Goal: Communication & Community: Answer question/provide support

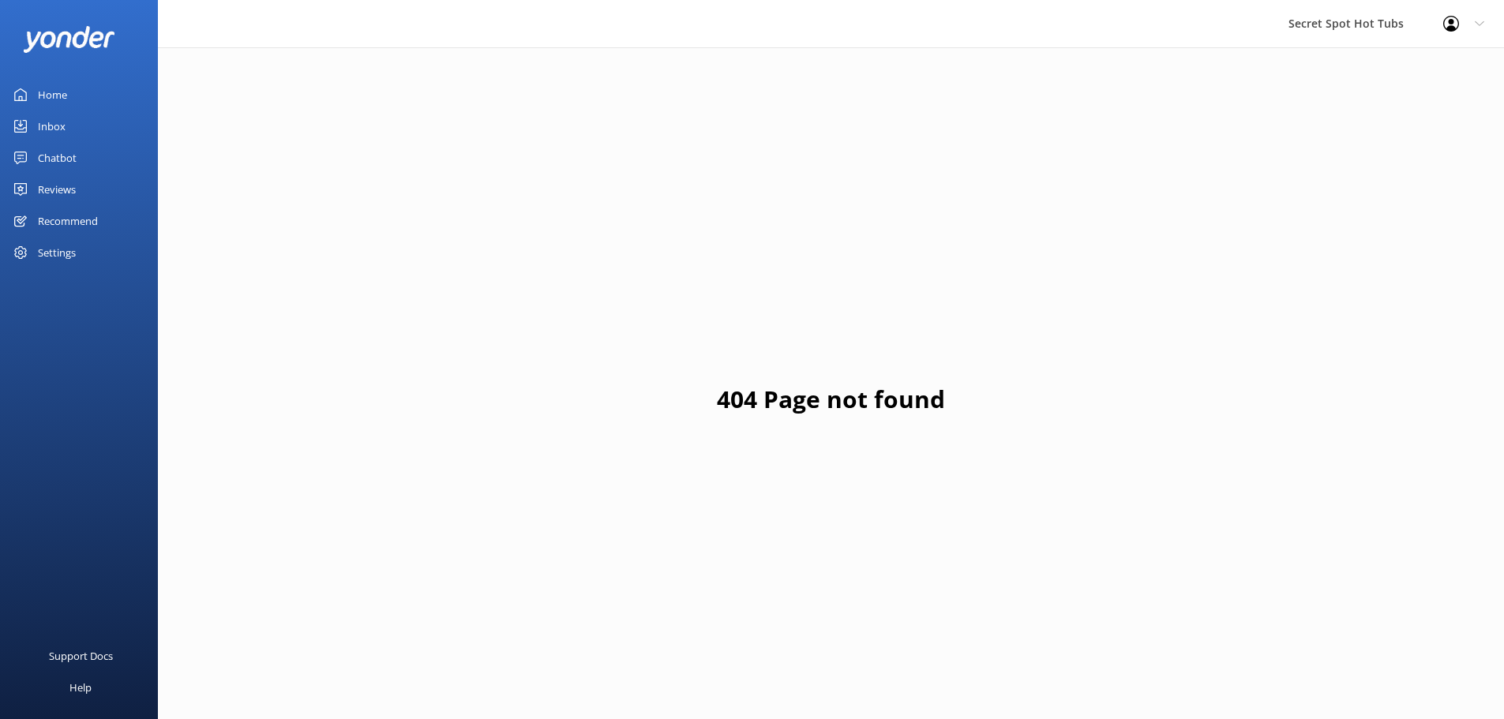
click at [60, 148] on div "Chatbot" at bounding box center [57, 158] width 39 height 32
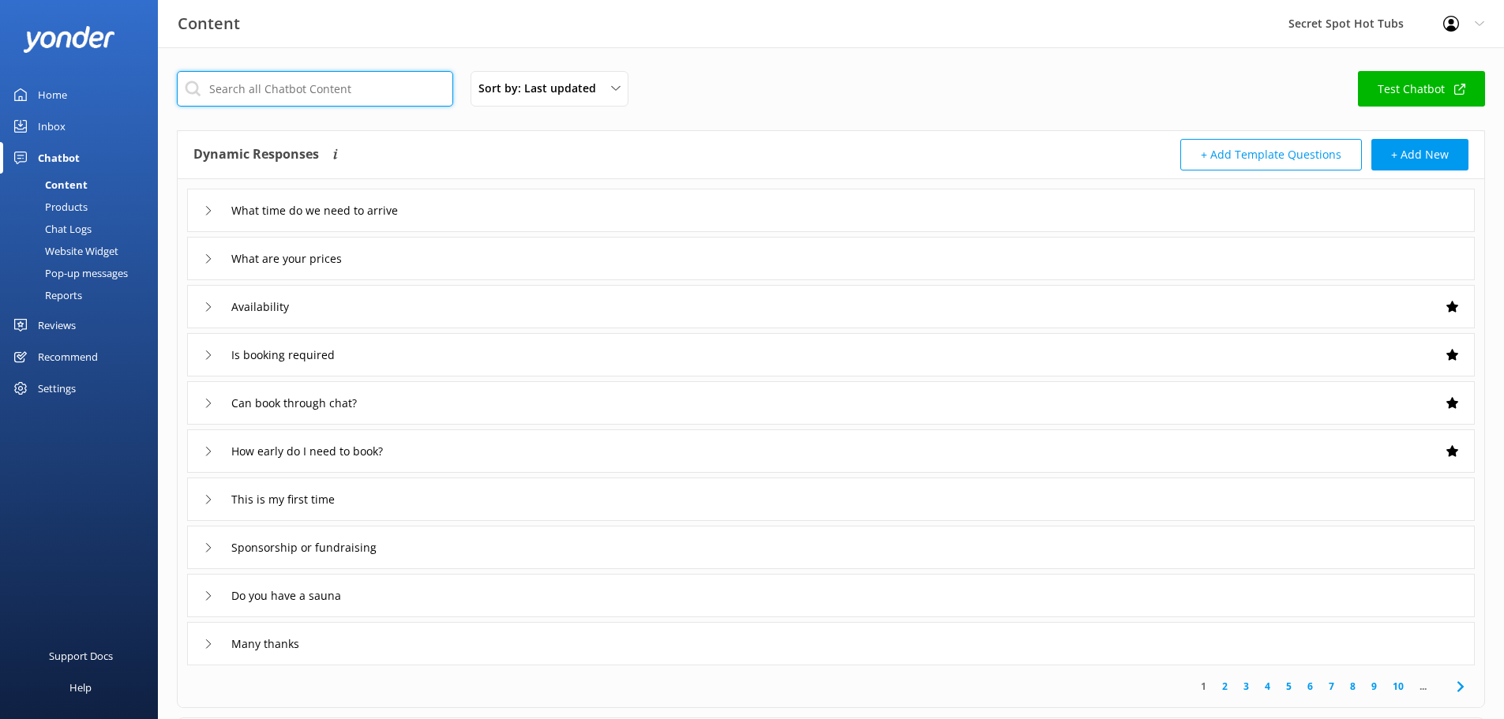
click at [329, 82] on input "text" at bounding box center [315, 89] width 276 height 36
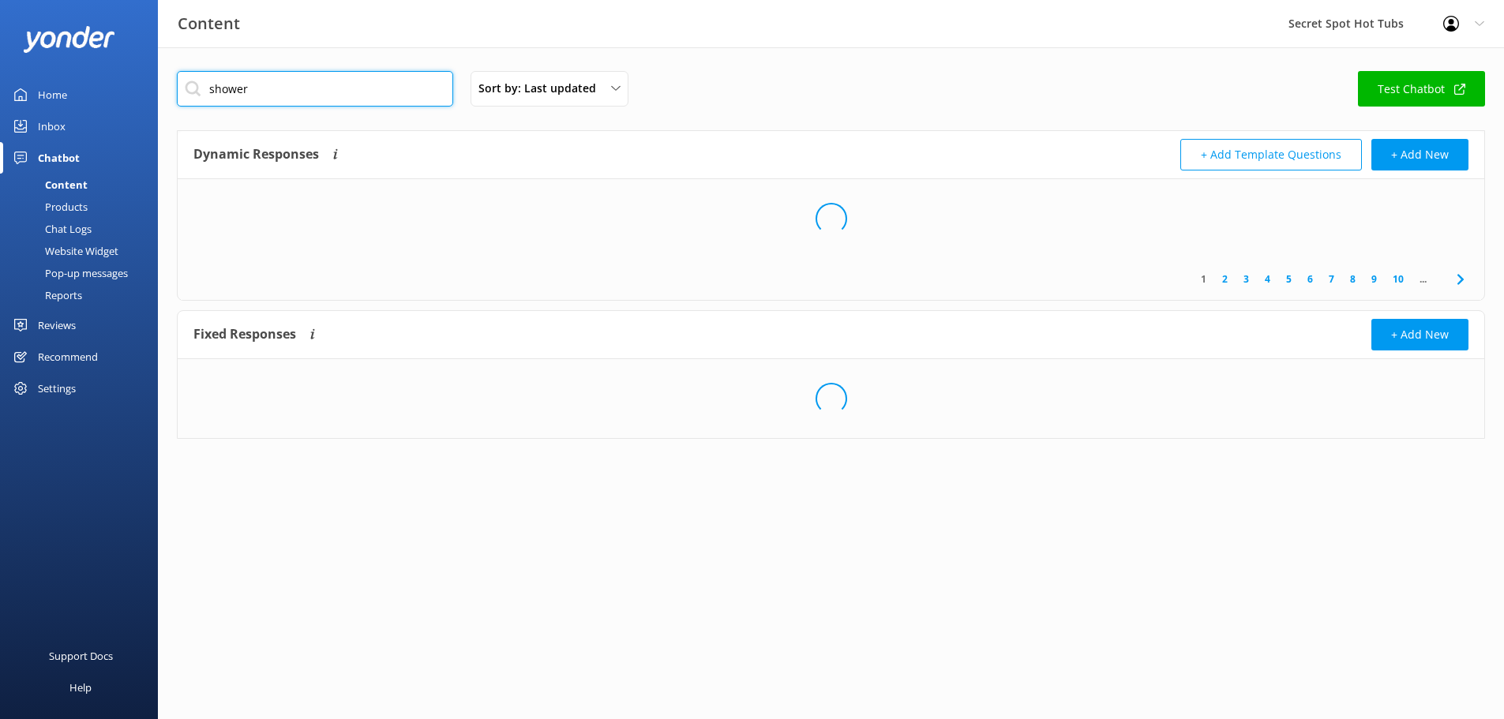
type input "shower"
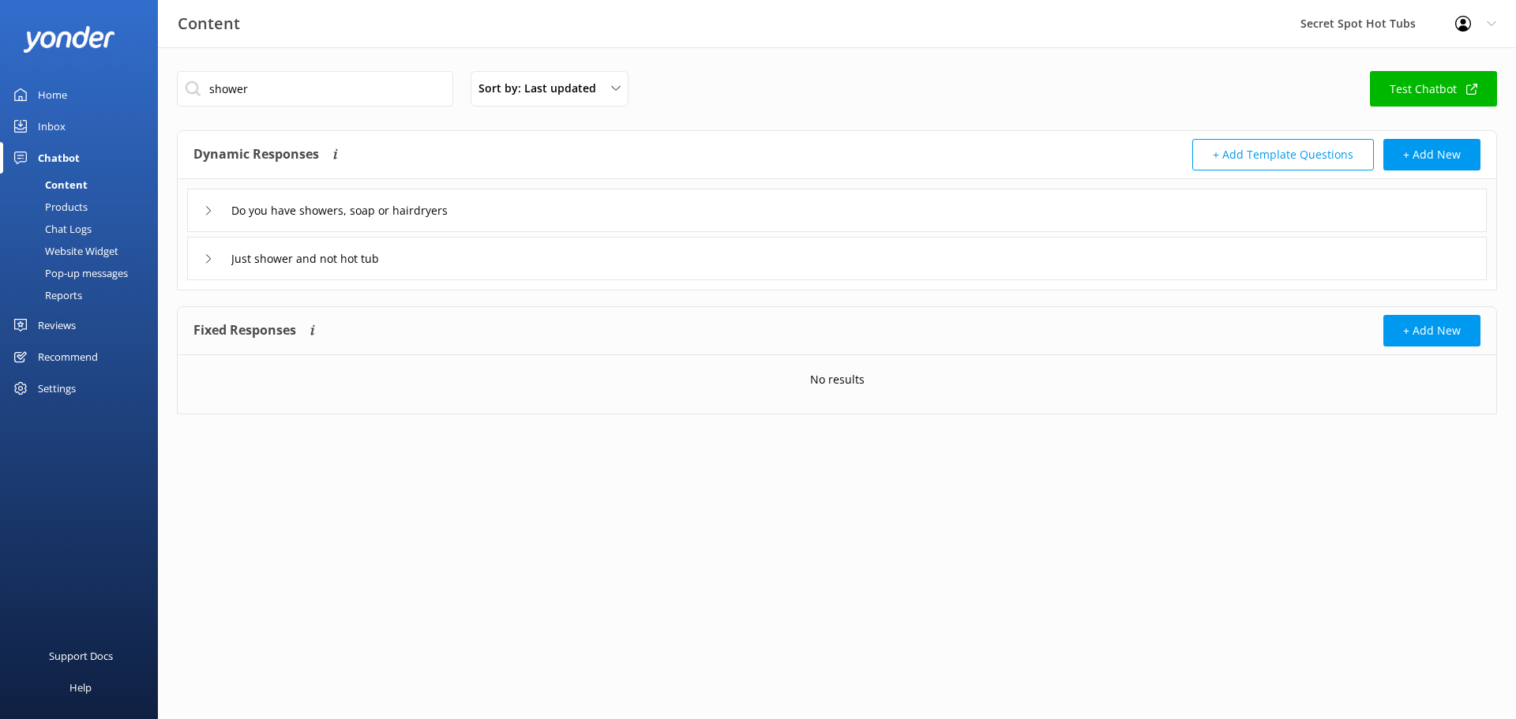
click at [215, 208] on div "Do you have showers, soap or hairdryers" at bounding box center [336, 210] width 265 height 26
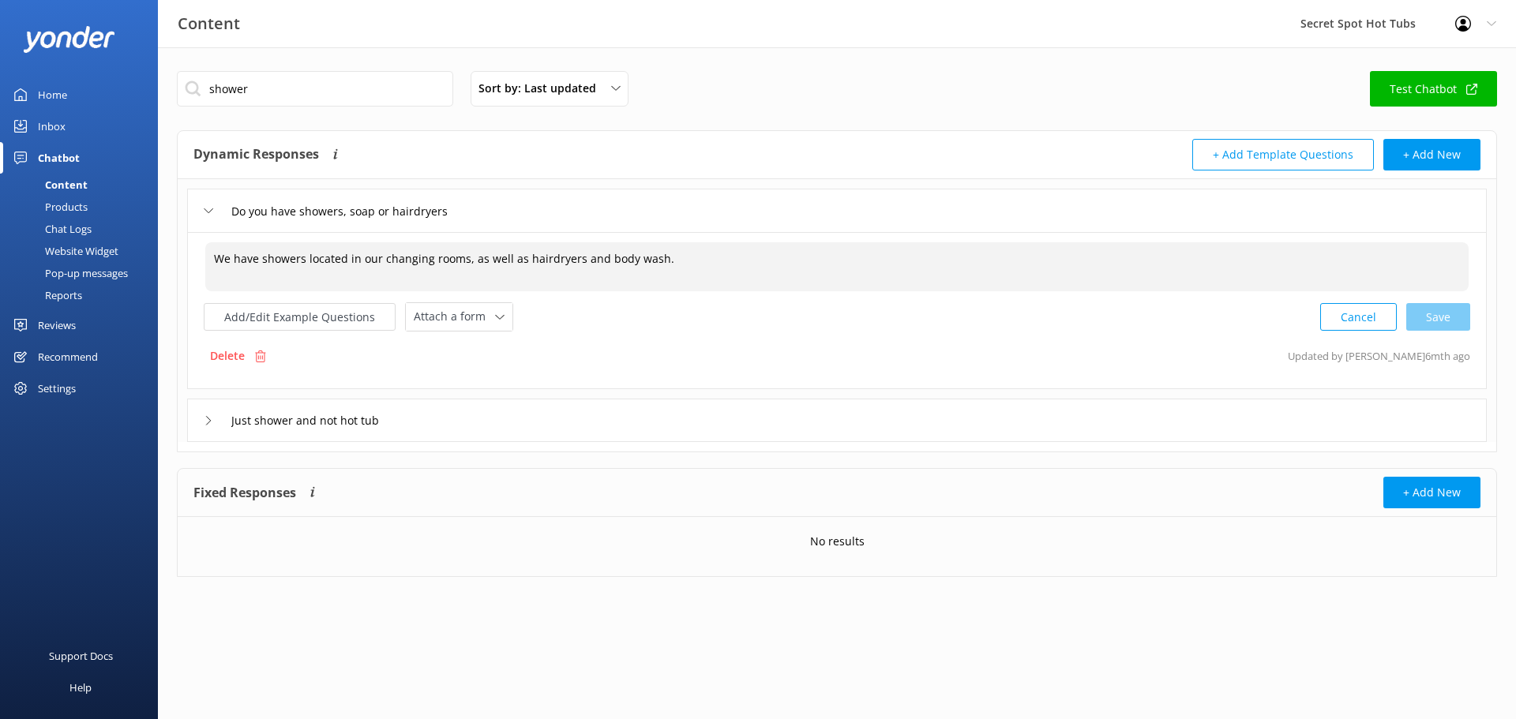
click at [672, 258] on textarea "We have showers located in our changing rooms, as well as hairdryers and body w…" at bounding box center [836, 266] width 1263 height 49
type textarea "We have showers located in our changing rooms, as well as hairdryers and body w…"
click at [1451, 320] on div "Cancel Save" at bounding box center [1395, 316] width 150 height 29
